Goal: Information Seeking & Learning: Learn about a topic

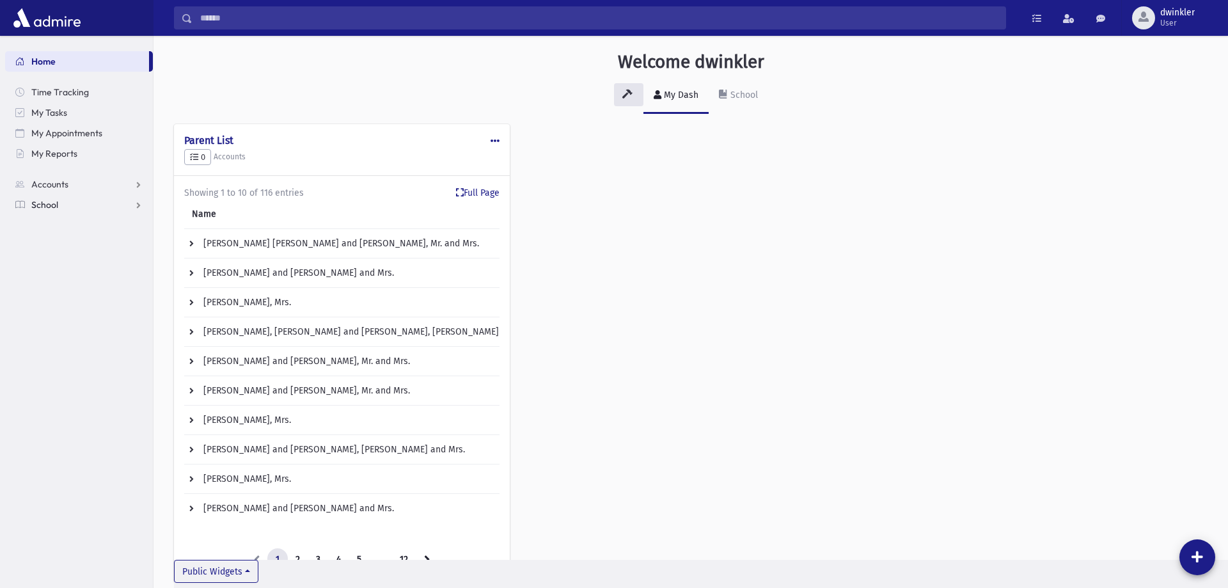
click at [52, 211] on link "School" at bounding box center [79, 204] width 148 height 20
click at [65, 404] on span "Teacher Schedule" at bounding box center [74, 410] width 72 height 12
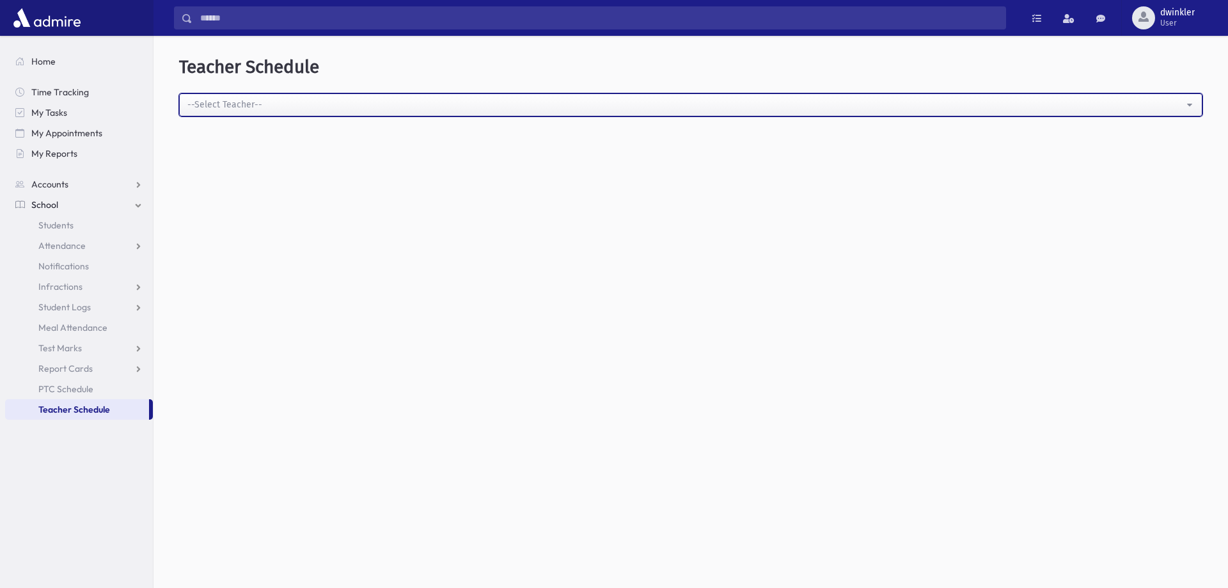
click at [323, 109] on div "--Select Teacher--" at bounding box center [685, 104] width 996 height 13
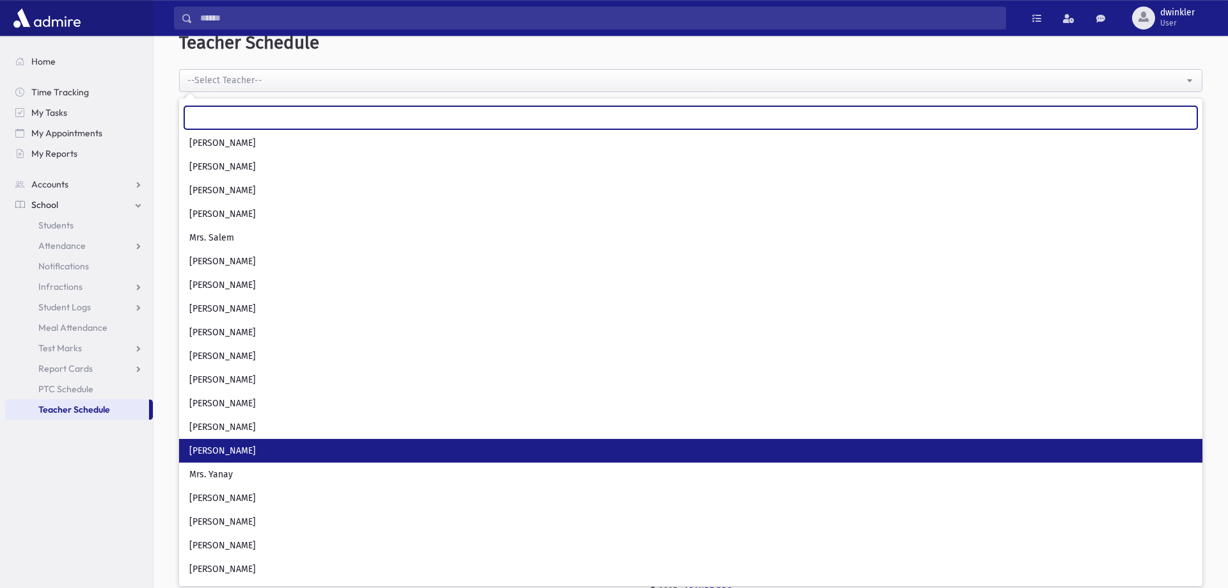
scroll to position [34, 0]
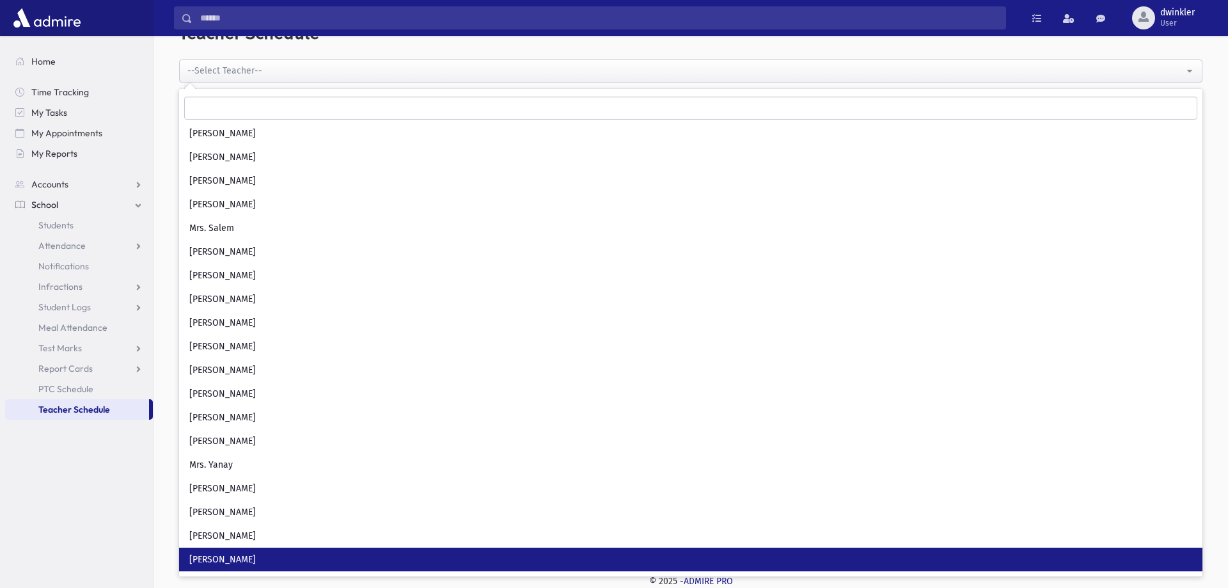
click at [255, 556] on link "[PERSON_NAME]" at bounding box center [690, 559] width 1023 height 24
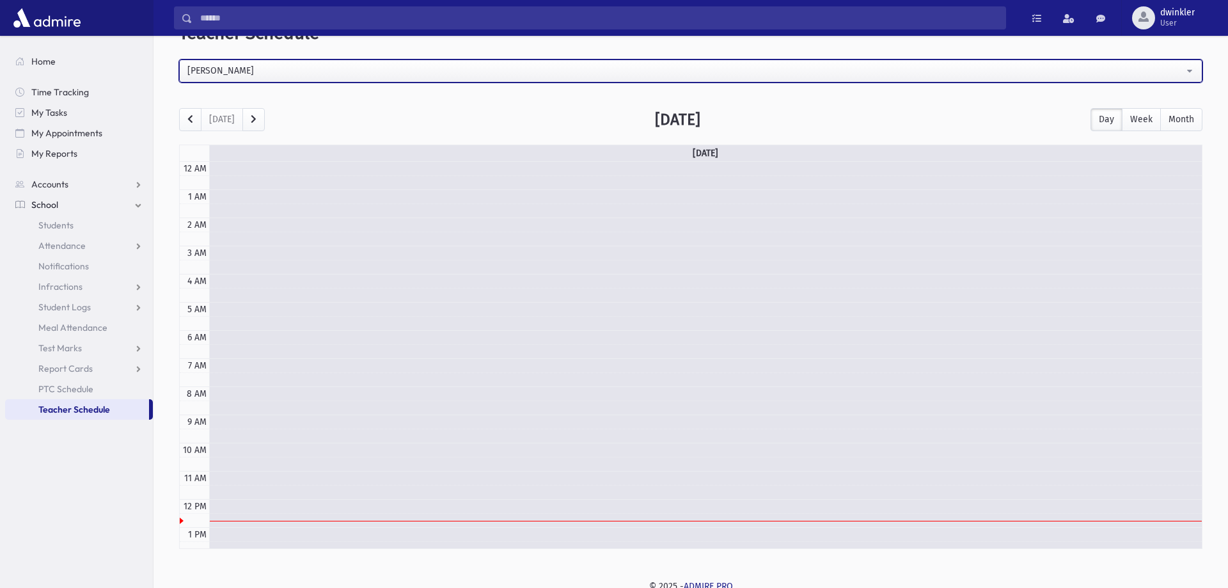
scroll to position [169, 0]
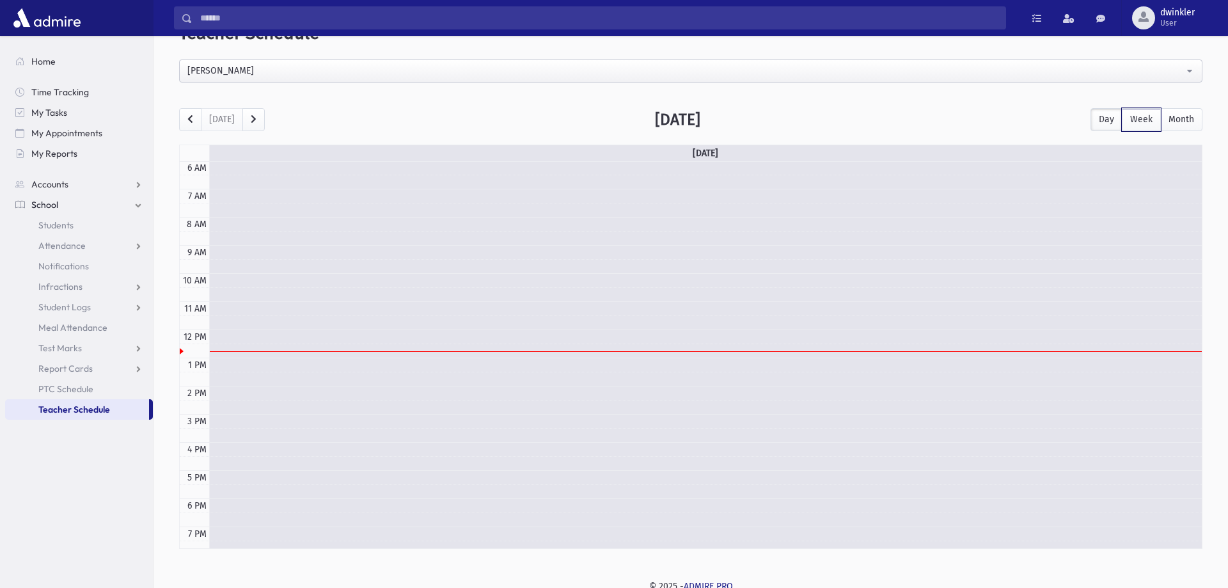
click at [1147, 119] on button "Week" at bounding box center [1141, 119] width 39 height 23
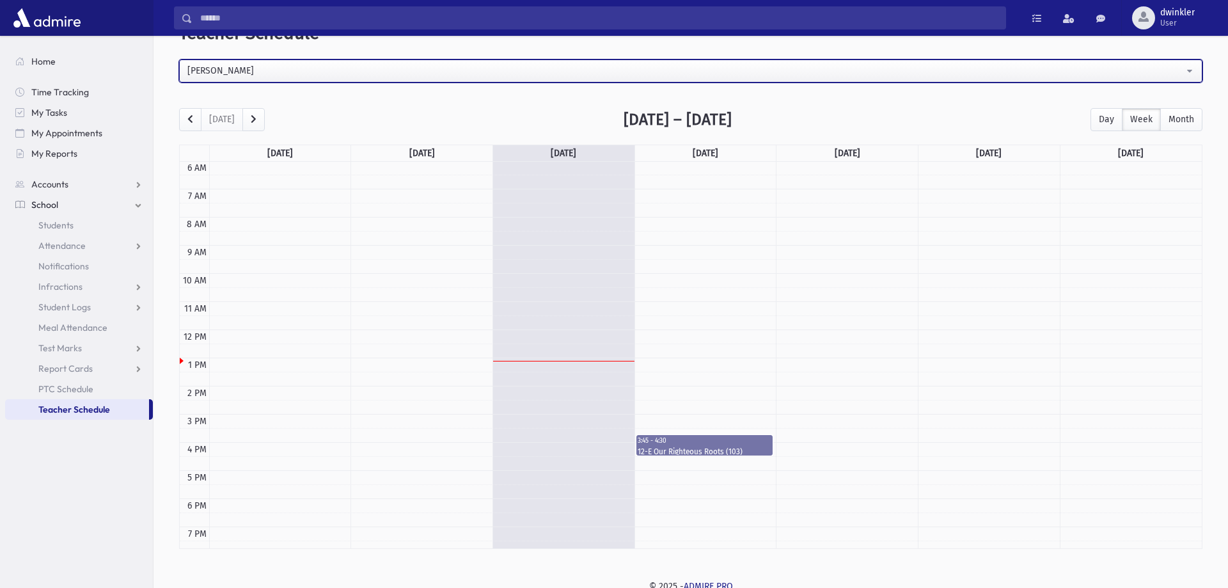
click at [503, 65] on div "Rabbi Engel" at bounding box center [685, 70] width 996 height 13
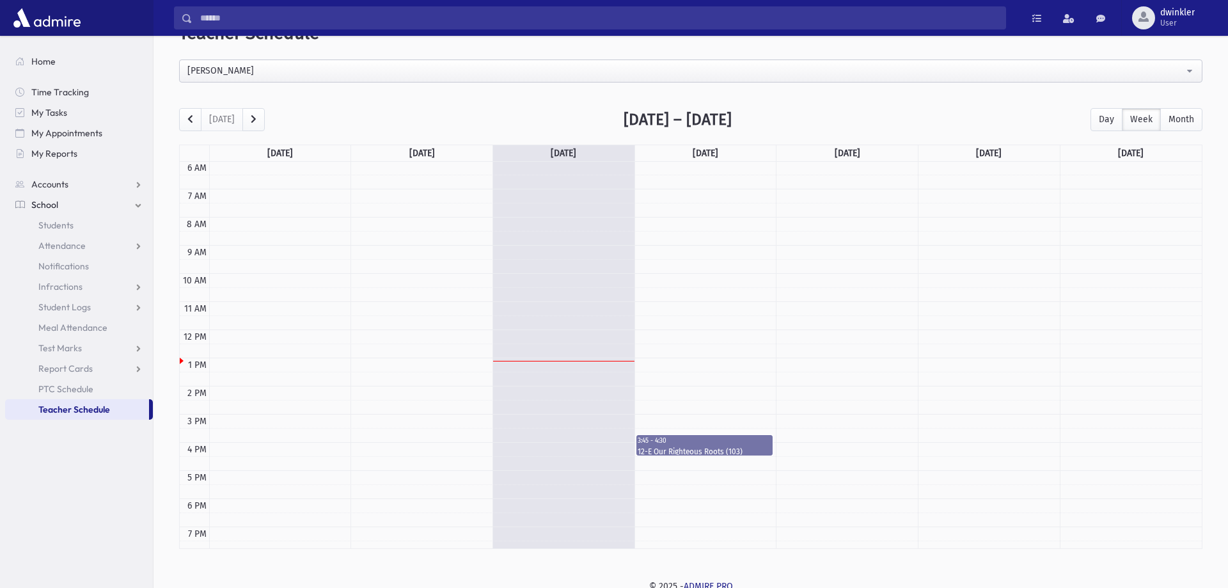
scroll to position [947, 0]
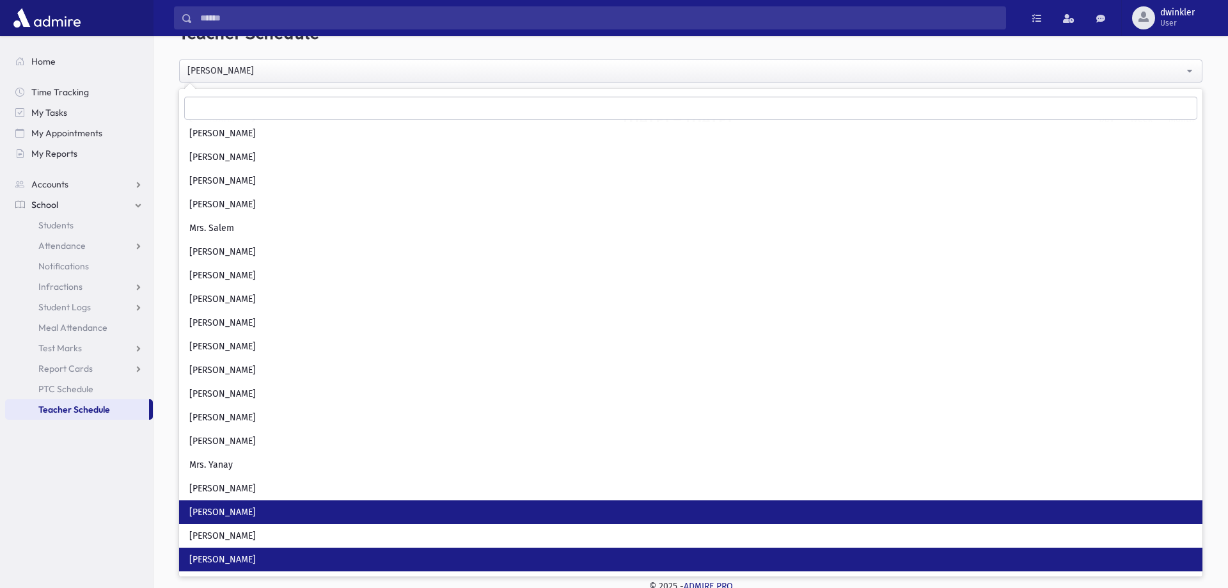
click at [221, 516] on span "R' Winkler" at bounding box center [222, 512] width 67 height 13
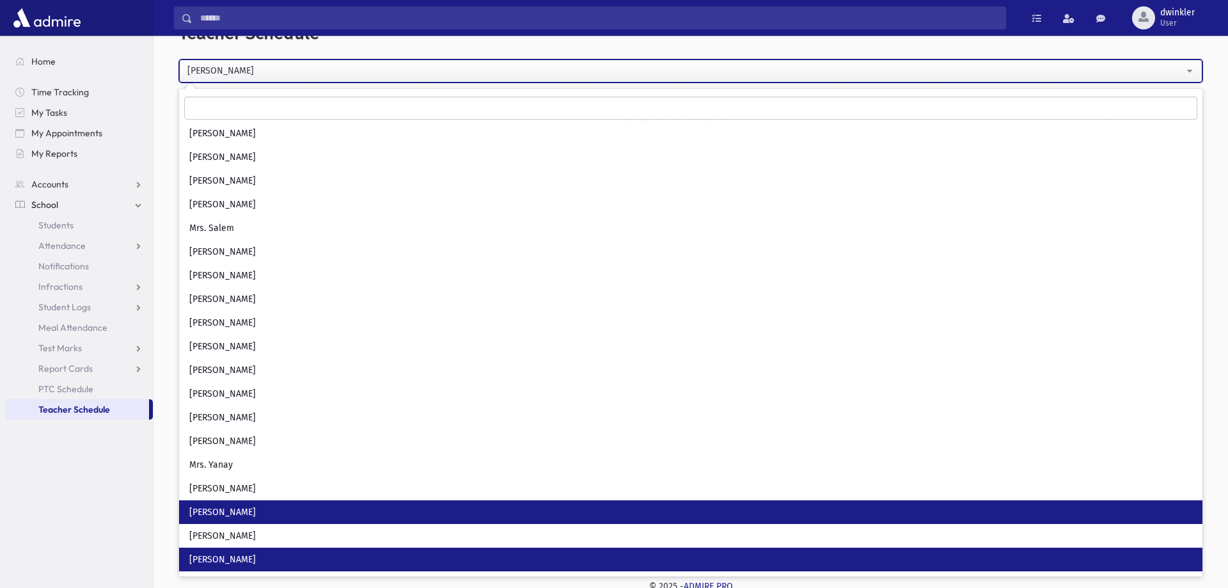
select select "**"
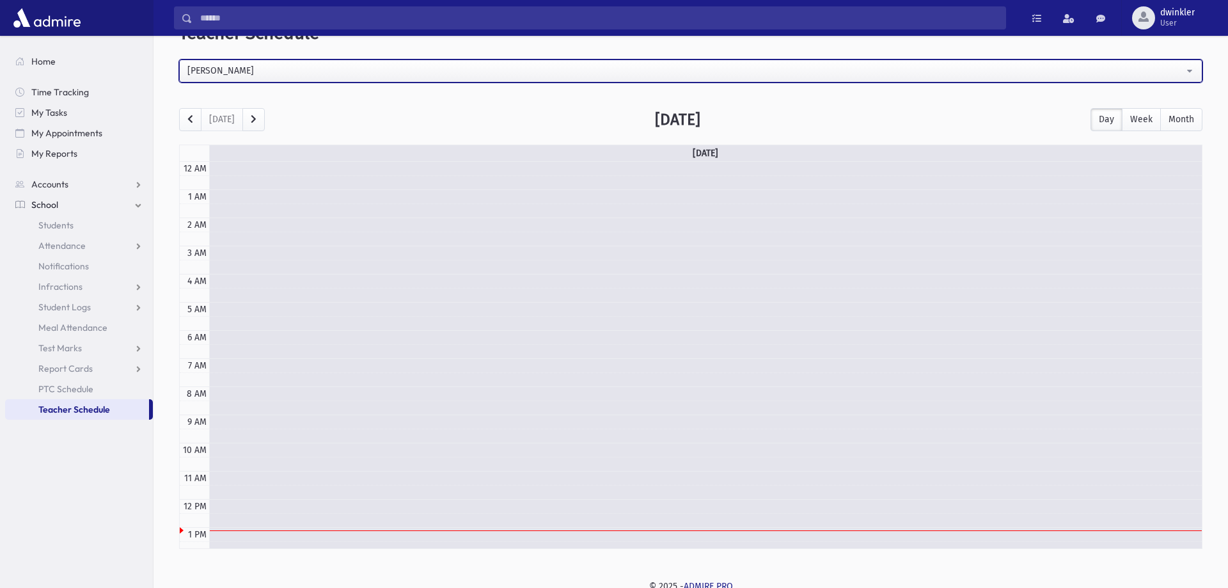
scroll to position [169, 0]
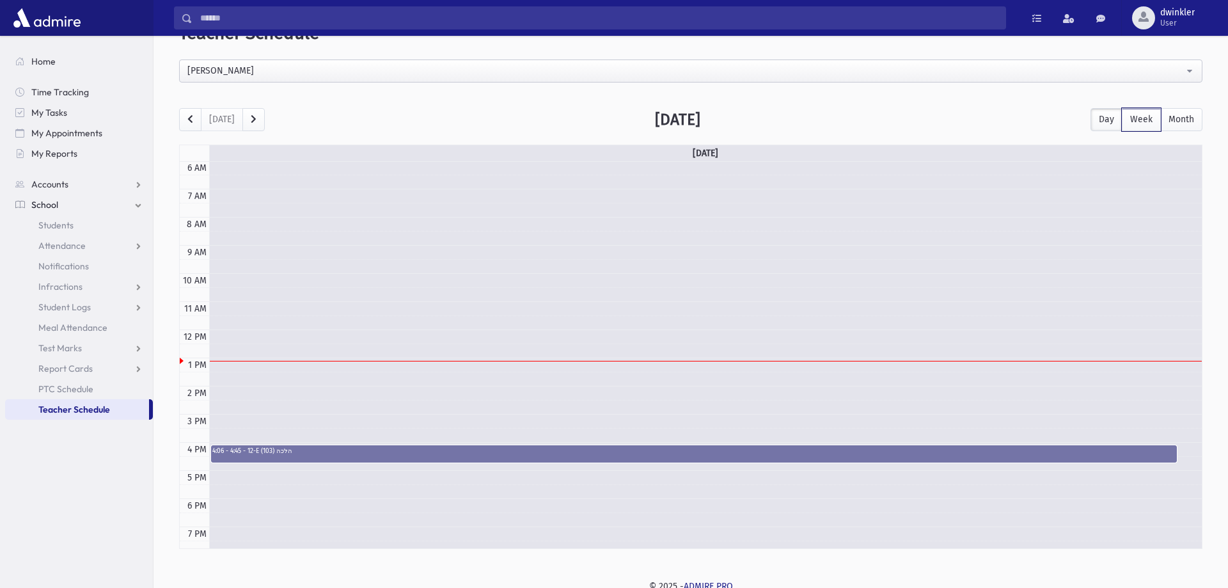
click at [1142, 126] on button "Week" at bounding box center [1141, 119] width 39 height 23
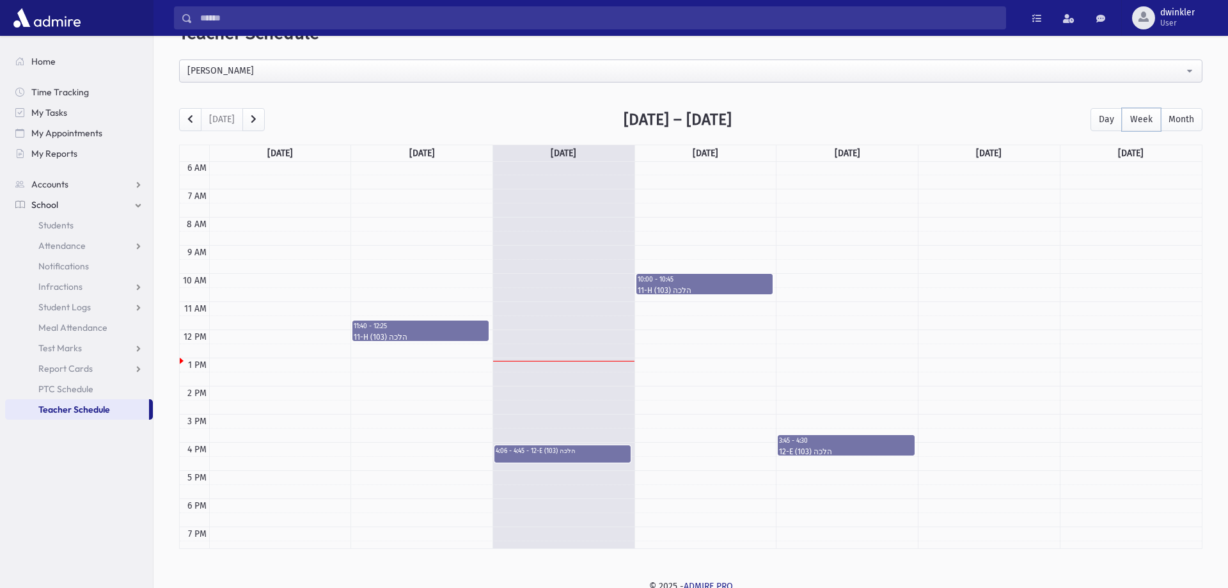
click at [686, 320] on td at bounding box center [705, 322] width 993 height 14
click at [712, 285] on div "11-H הלכה (103)" at bounding box center [705, 289] width 134 height 8
click at [696, 308] on td at bounding box center [705, 308] width 993 height 14
